Goal: Check status: Check status

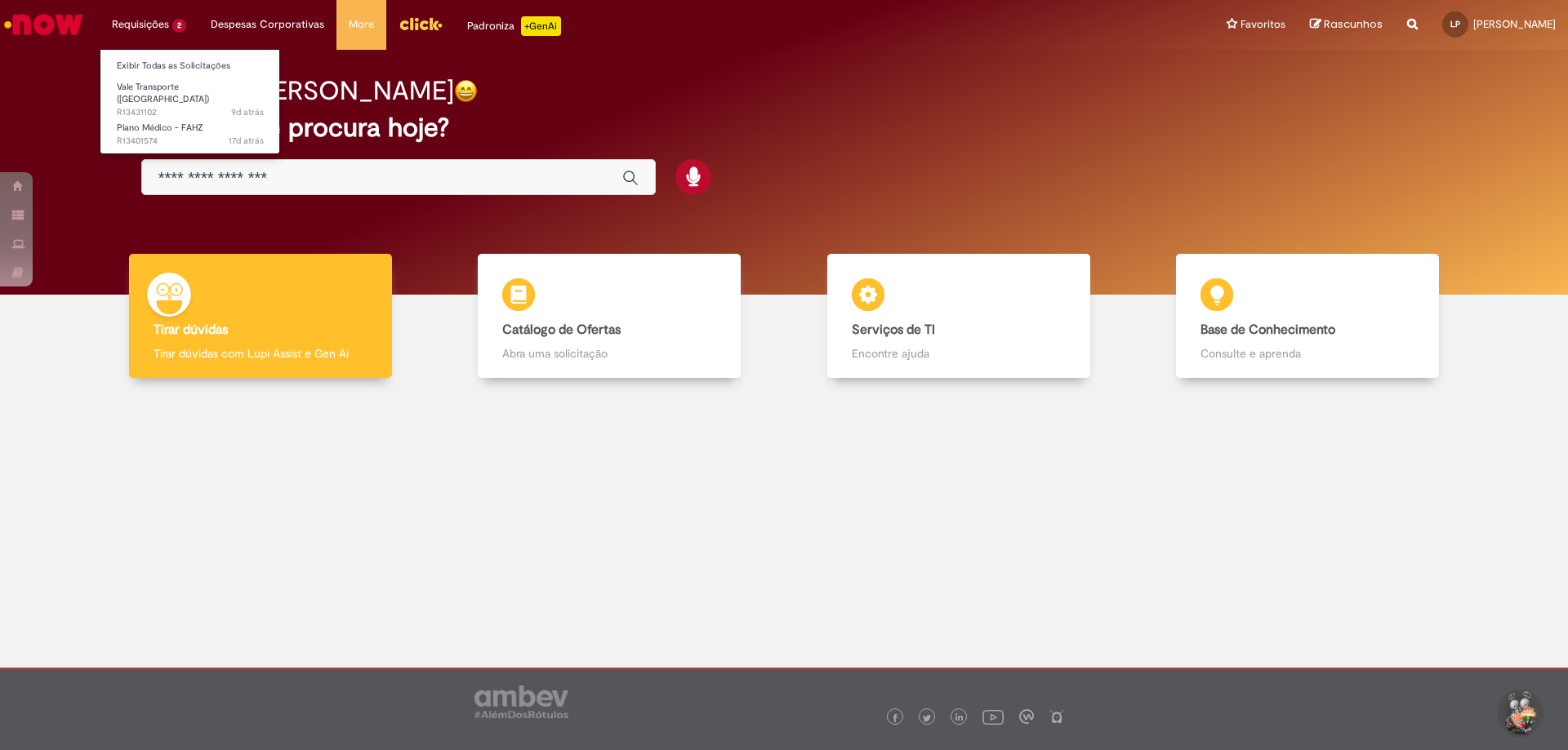
click at [163, 76] on li "Vale Transporte ([GEOGRAPHIC_DATA]) 9d atrás 9 dias atrás R13431102" at bounding box center [191, 94] width 180 height 38
click at [162, 78] on link "Vale Transporte ([GEOGRAPHIC_DATA]) 9d atrás 9 dias atrás R13431102" at bounding box center [191, 95] width 180 height 35
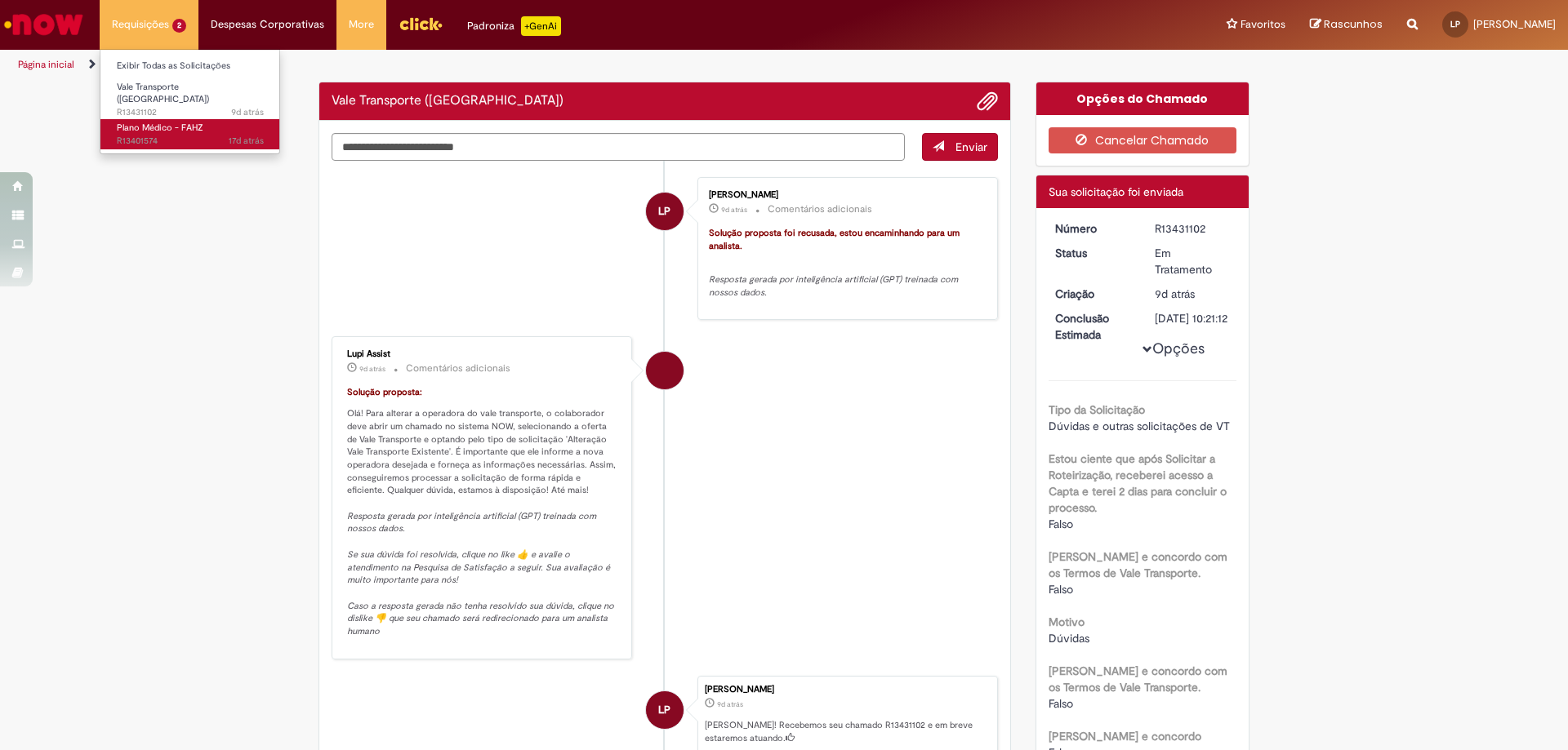
click at [158, 138] on span "17d atrás 17 dias atrás R13401574" at bounding box center [190, 141] width 147 height 13
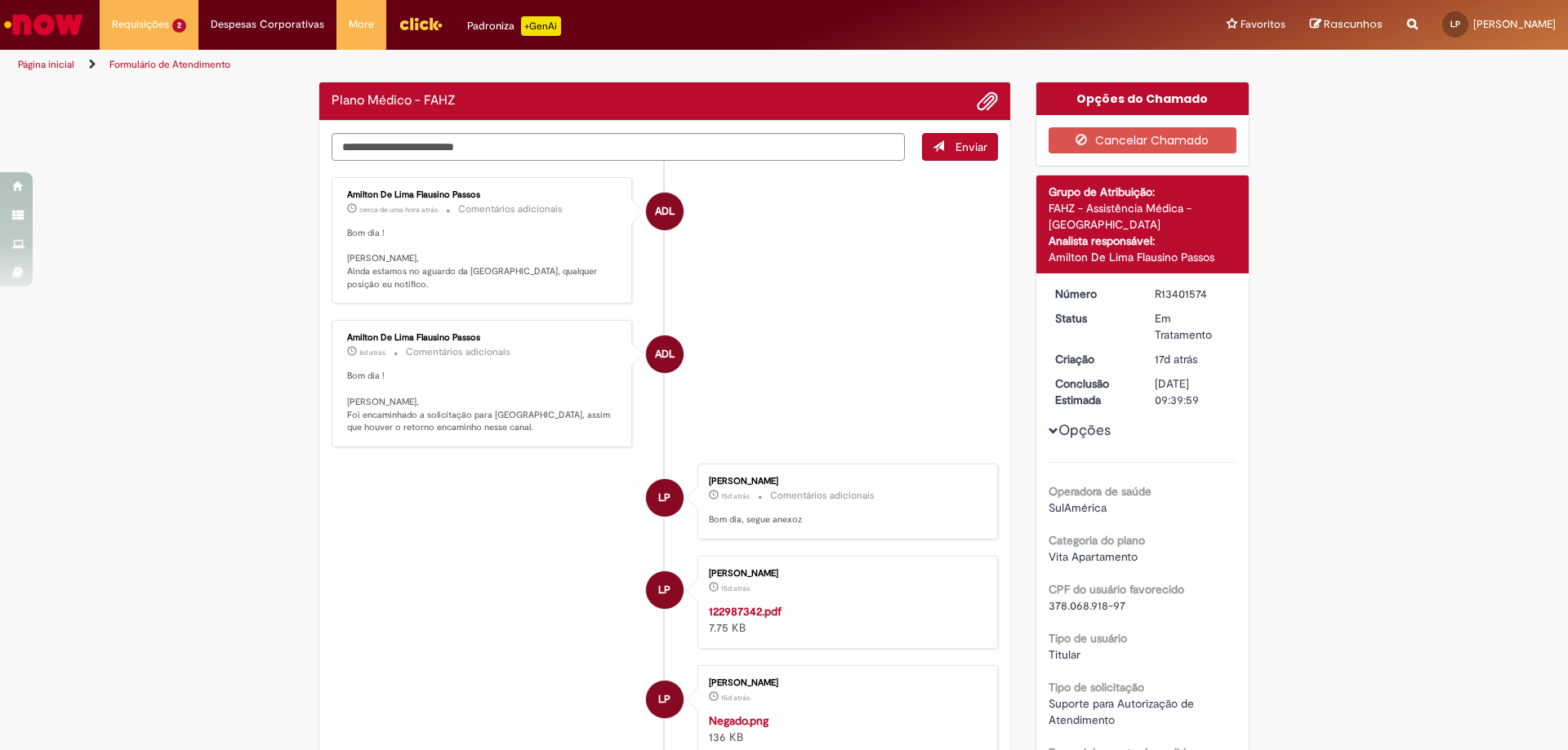
click at [41, 14] on img "Ir para a Homepage" at bounding box center [43, 25] width 84 height 33
